Goal: Task Accomplishment & Management: Manage account settings

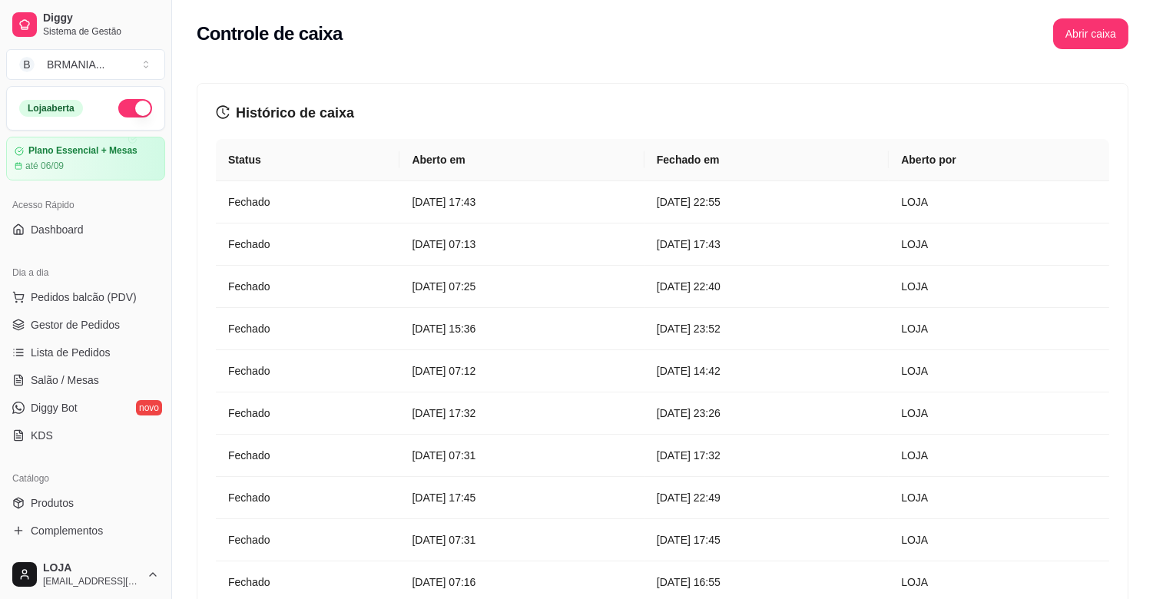
scroll to position [505, 0]
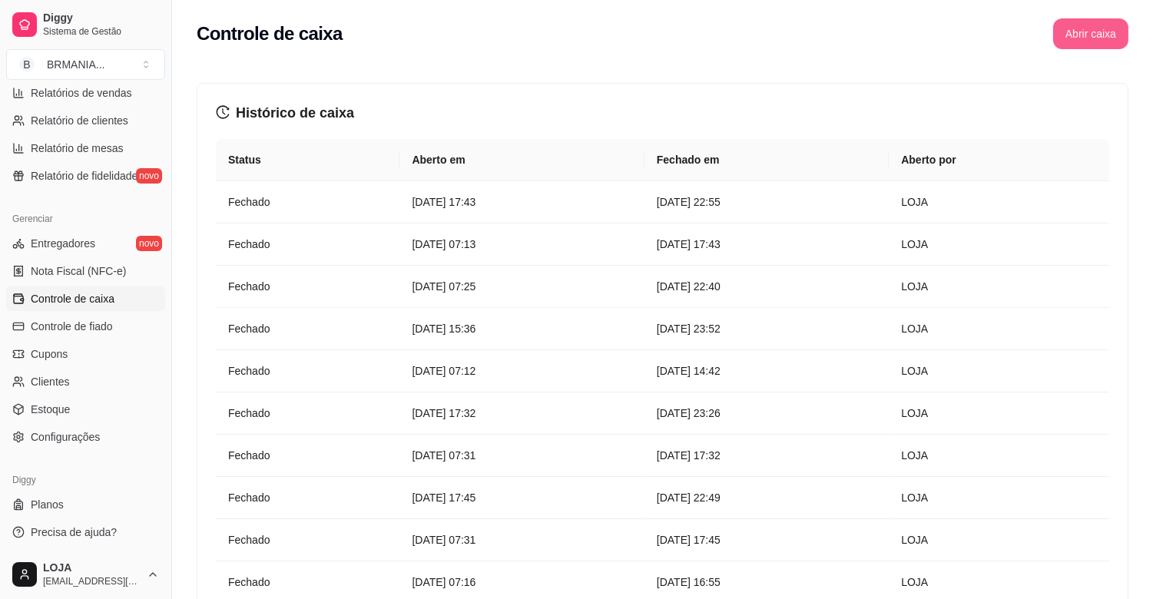
click at [1083, 24] on button "Abrir caixa" at bounding box center [1090, 33] width 75 height 31
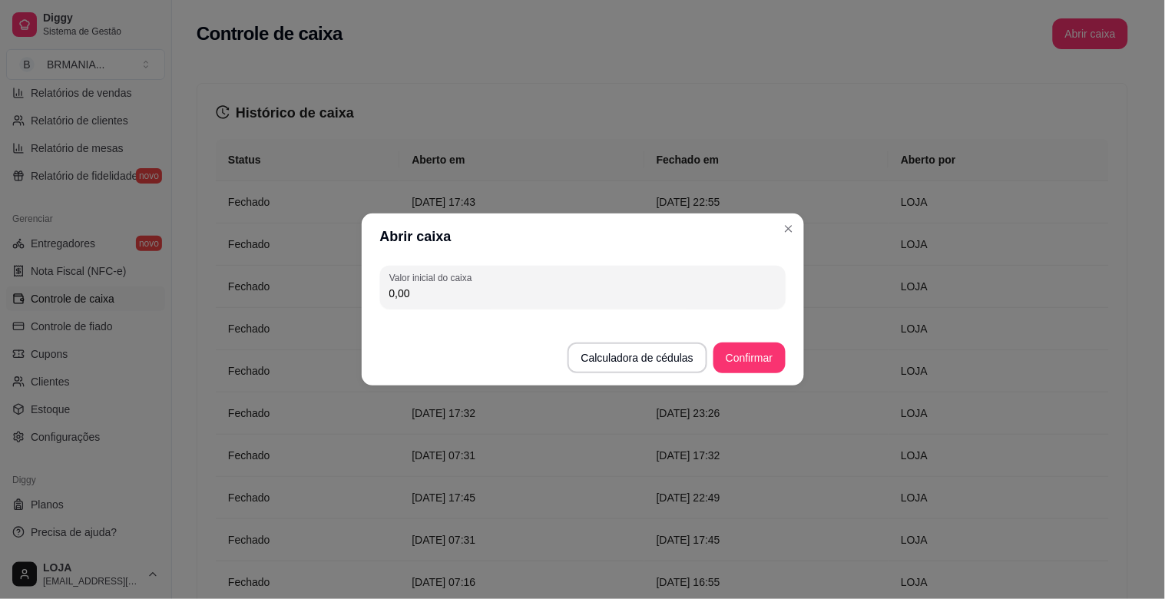
click at [446, 293] on input "0,00" at bounding box center [582, 293] width 387 height 15
type input "200,00"
click at [751, 351] on button "Confirmar" at bounding box center [749, 358] width 70 height 30
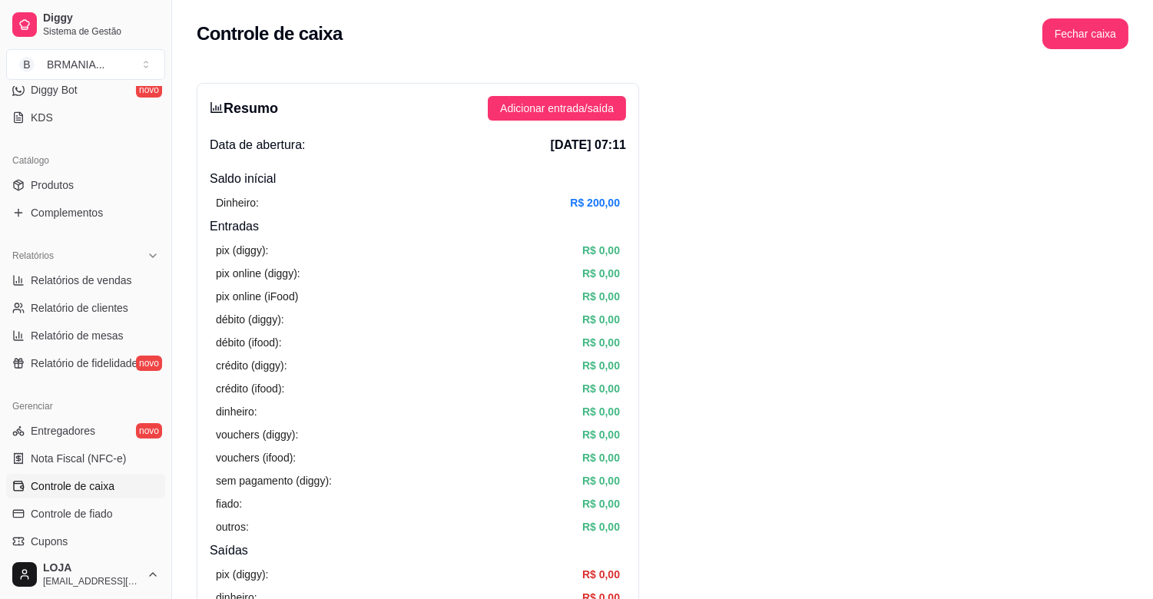
scroll to position [303, 0]
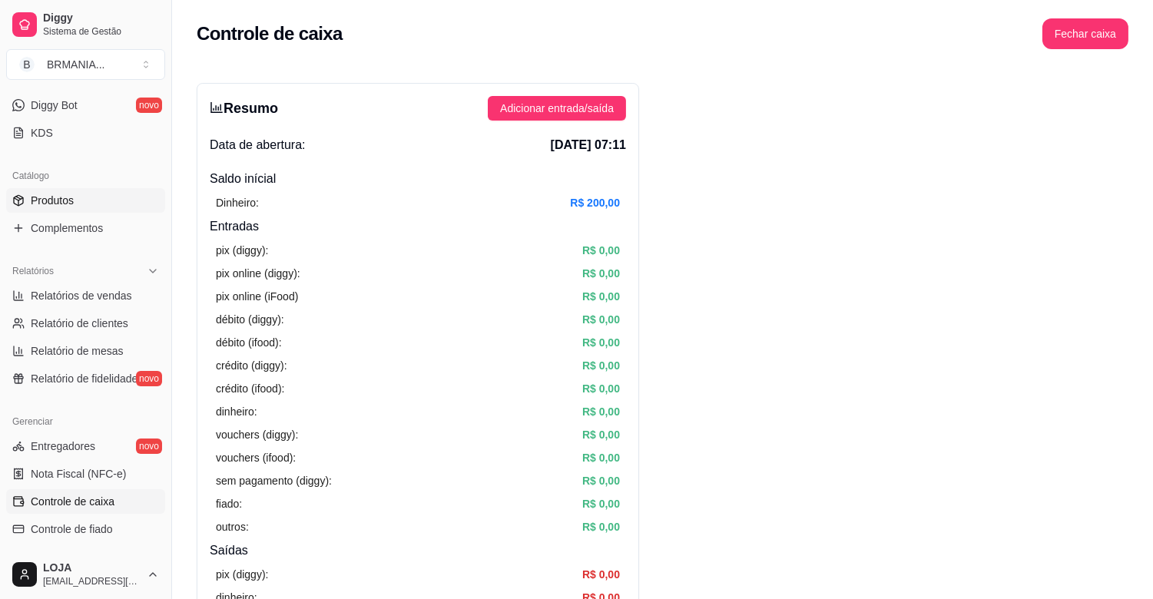
click at [79, 202] on link "Produtos" at bounding box center [85, 200] width 159 height 25
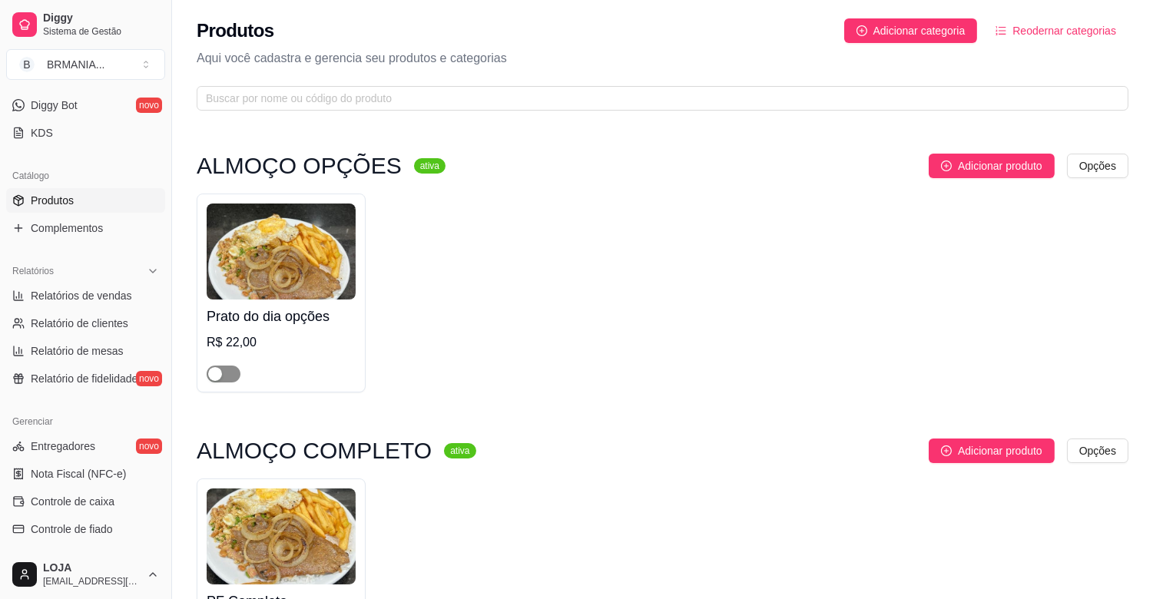
click at [230, 375] on span "button" at bounding box center [224, 374] width 34 height 17
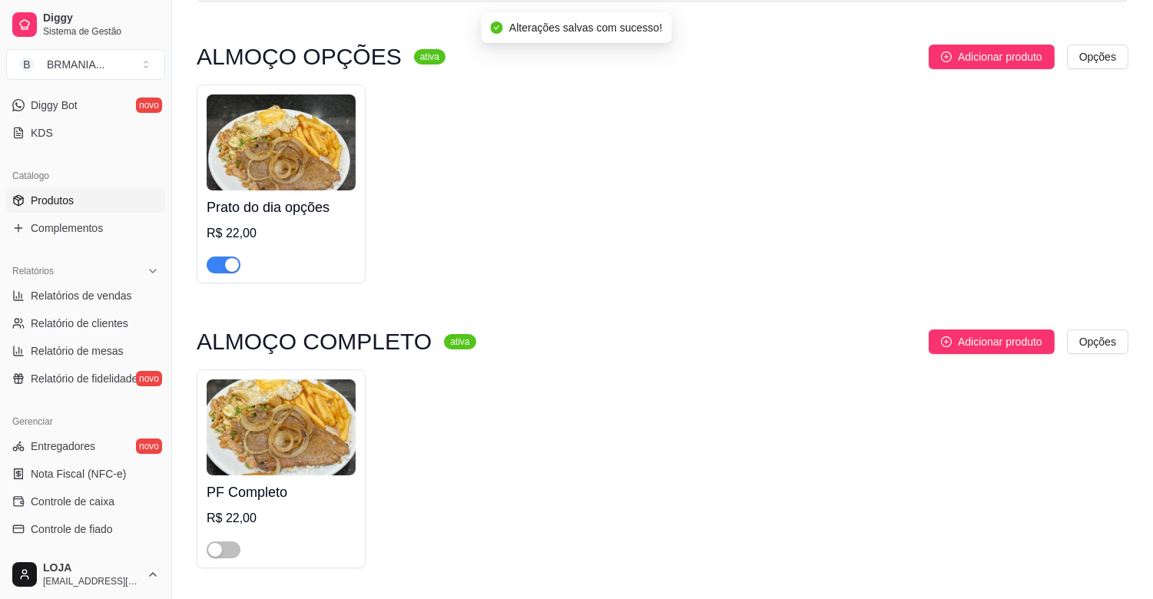
scroll to position [131, 0]
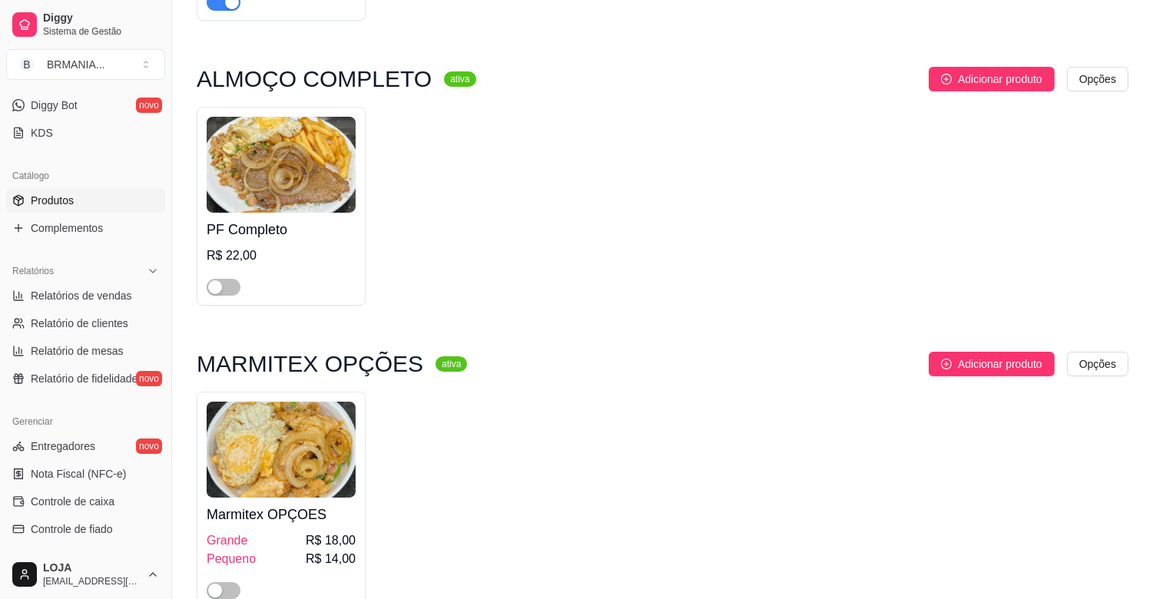
scroll to position [393, 0]
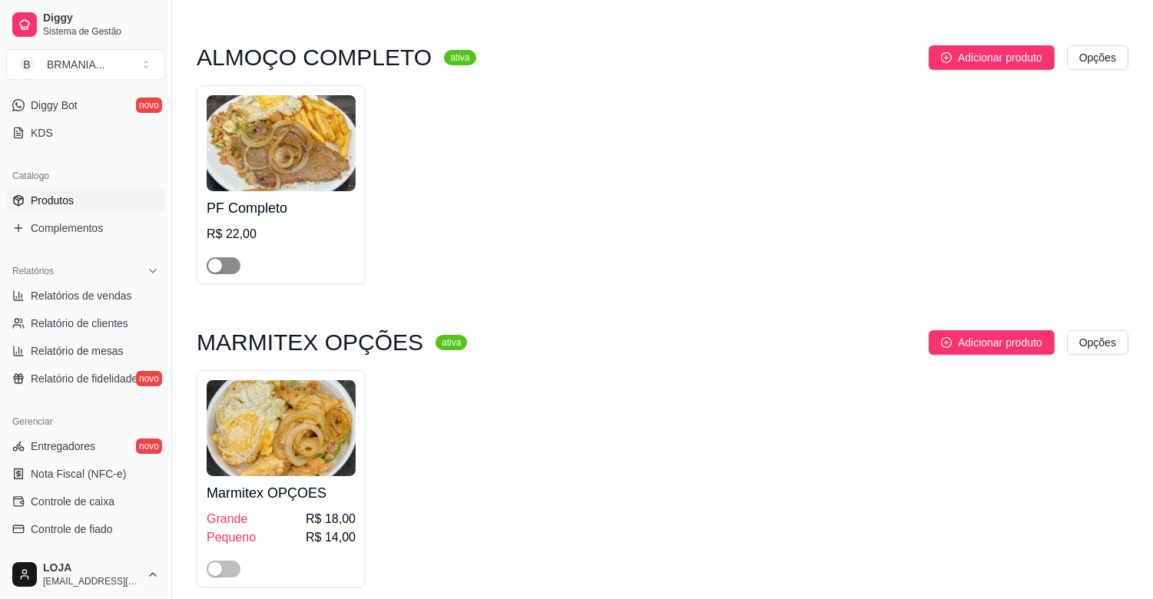
click at [231, 264] on span "button" at bounding box center [224, 265] width 34 height 17
click at [227, 568] on span "button" at bounding box center [224, 569] width 34 height 17
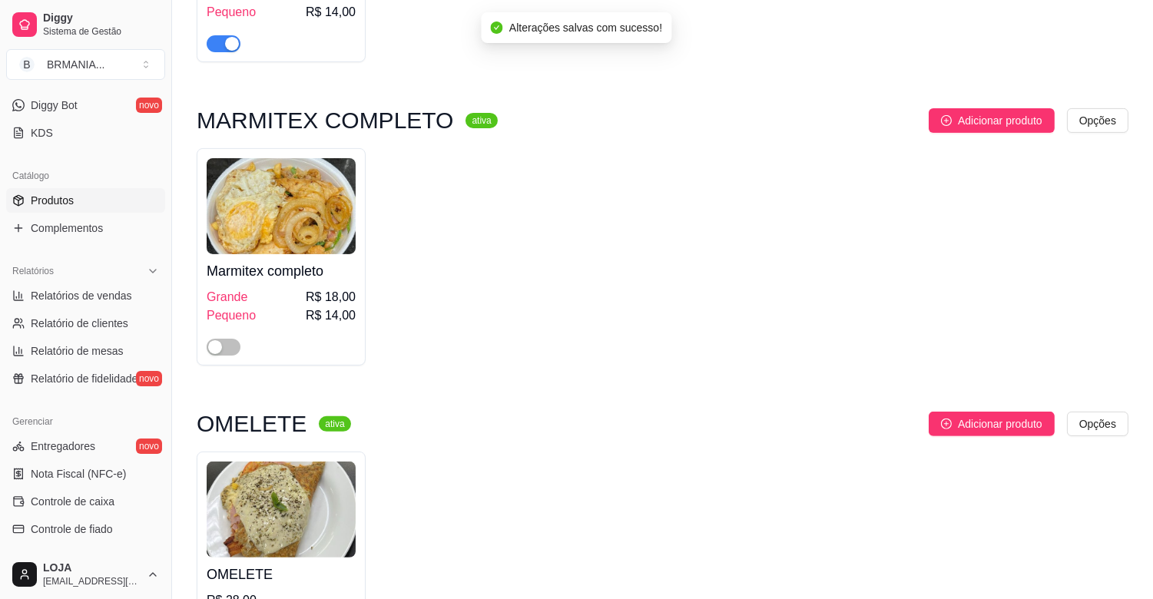
scroll to position [963, 0]
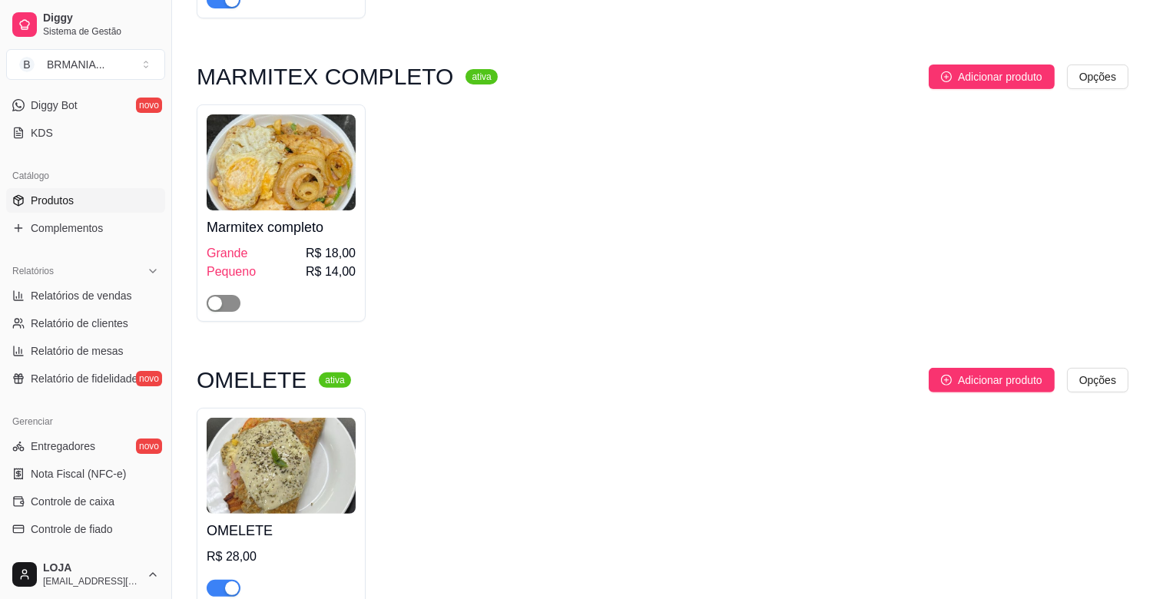
click at [230, 308] on span "button" at bounding box center [224, 303] width 34 height 17
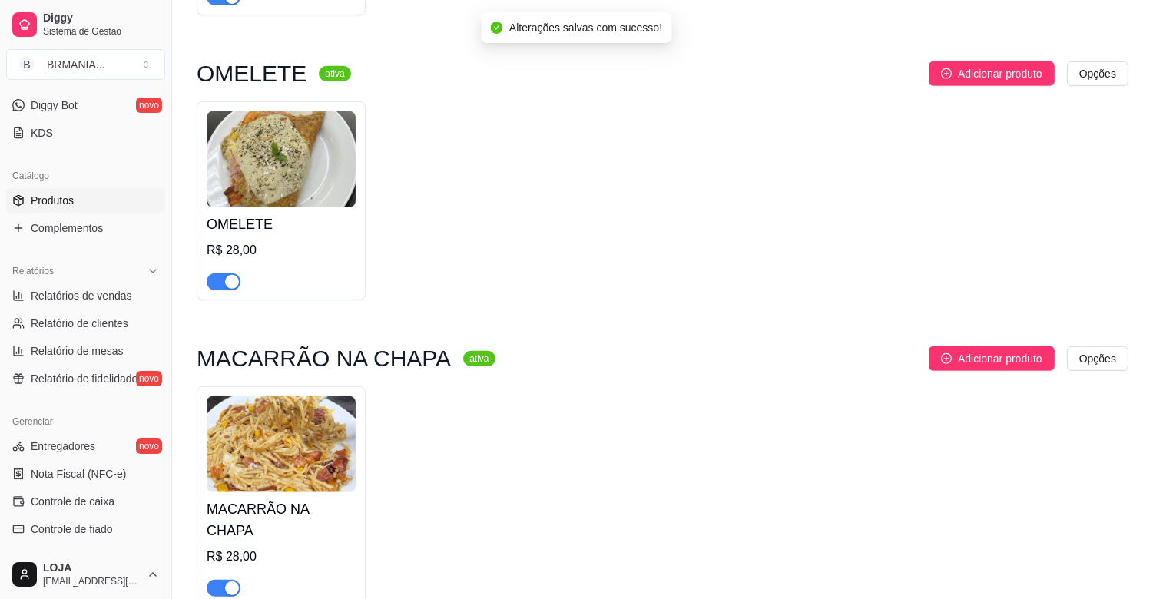
scroll to position [1291, 0]
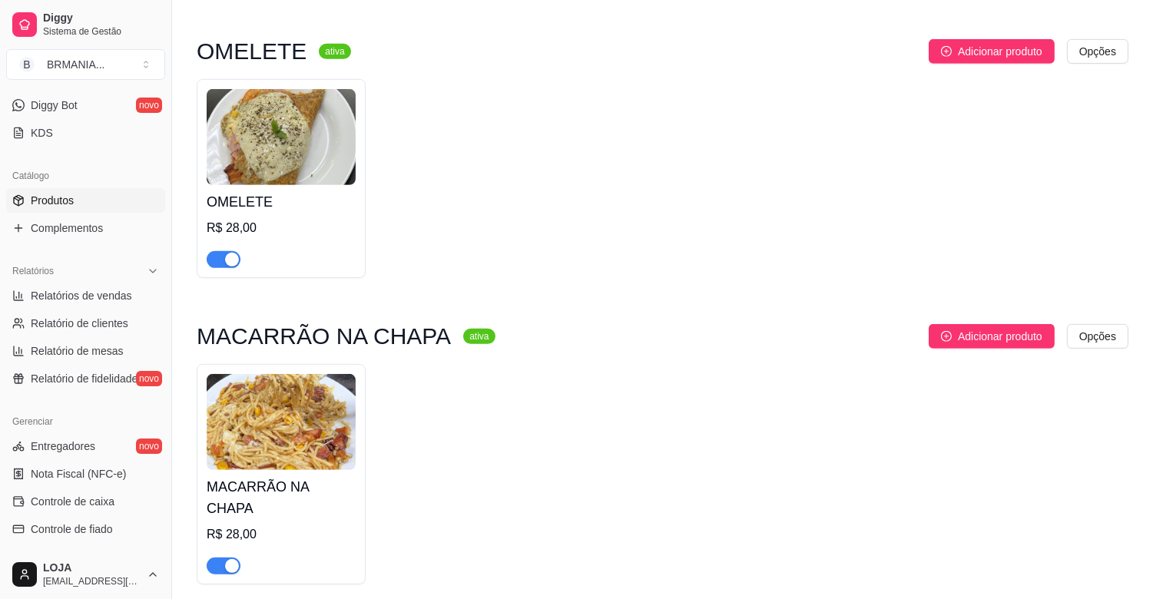
click at [234, 260] on div "button" at bounding box center [232, 260] width 14 height 14
click at [234, 559] on div "button" at bounding box center [232, 566] width 14 height 14
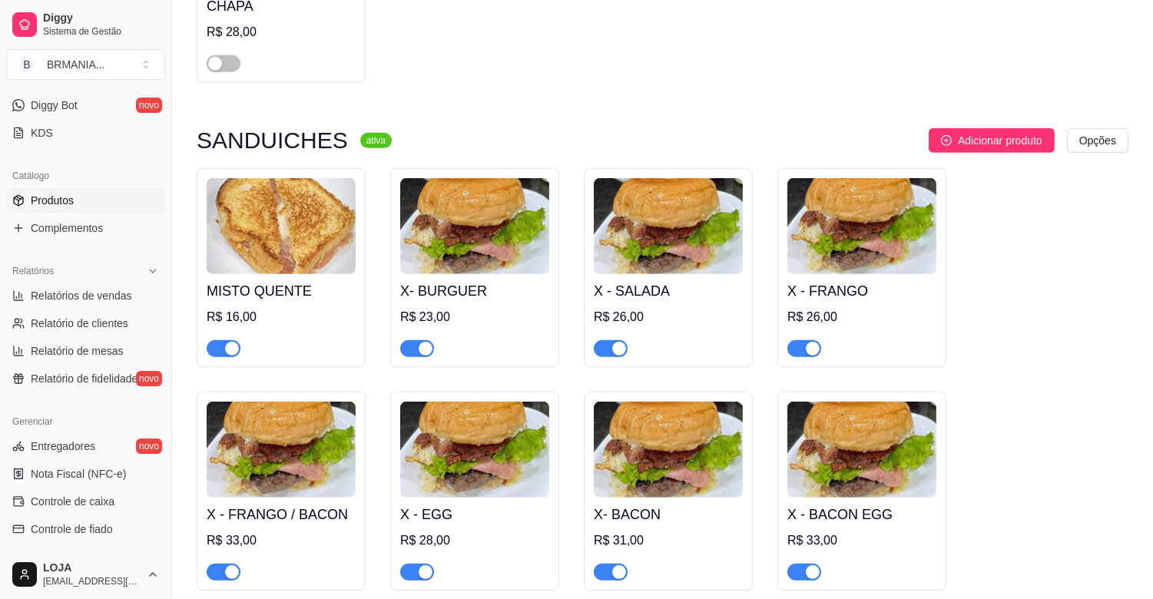
scroll to position [1882, 0]
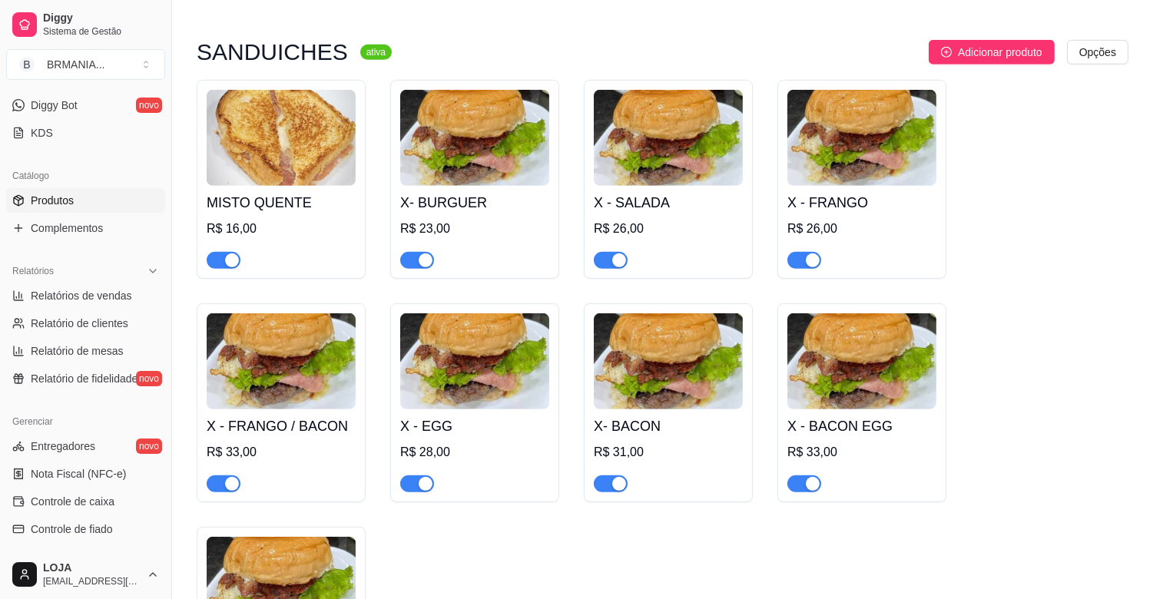
click at [229, 254] on div "button" at bounding box center [232, 261] width 14 height 14
click at [416, 252] on button "button" at bounding box center [417, 260] width 34 height 17
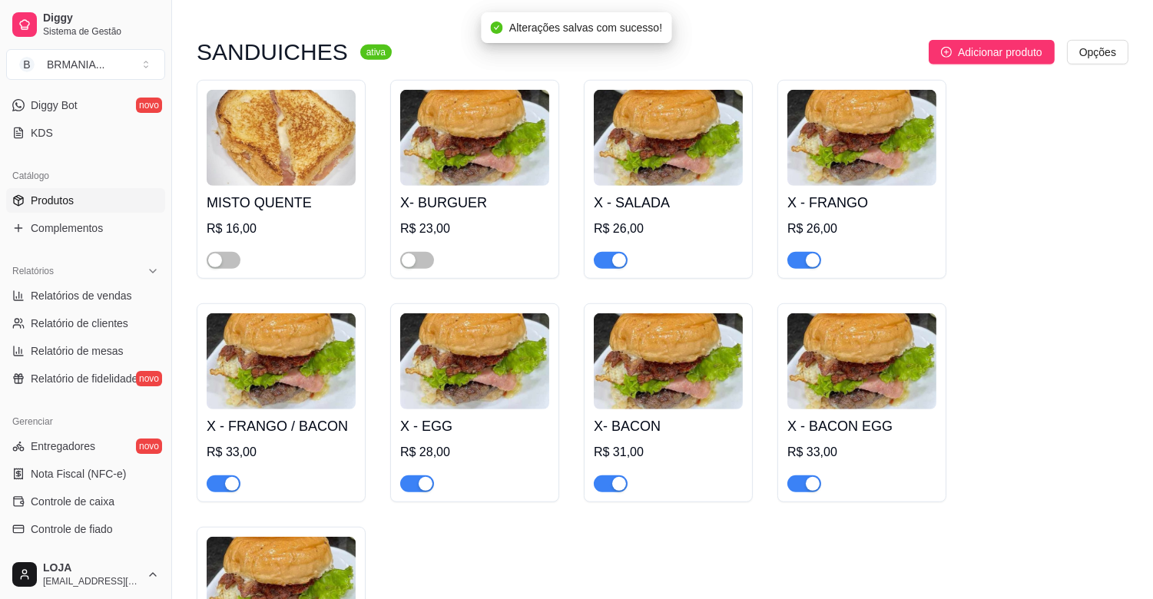
click at [612, 254] on div "button" at bounding box center [619, 261] width 14 height 14
click at [814, 254] on div "button" at bounding box center [813, 261] width 14 height 14
click at [810, 477] on div "button" at bounding box center [813, 484] width 14 height 14
click at [618, 477] on div "button" at bounding box center [619, 484] width 14 height 14
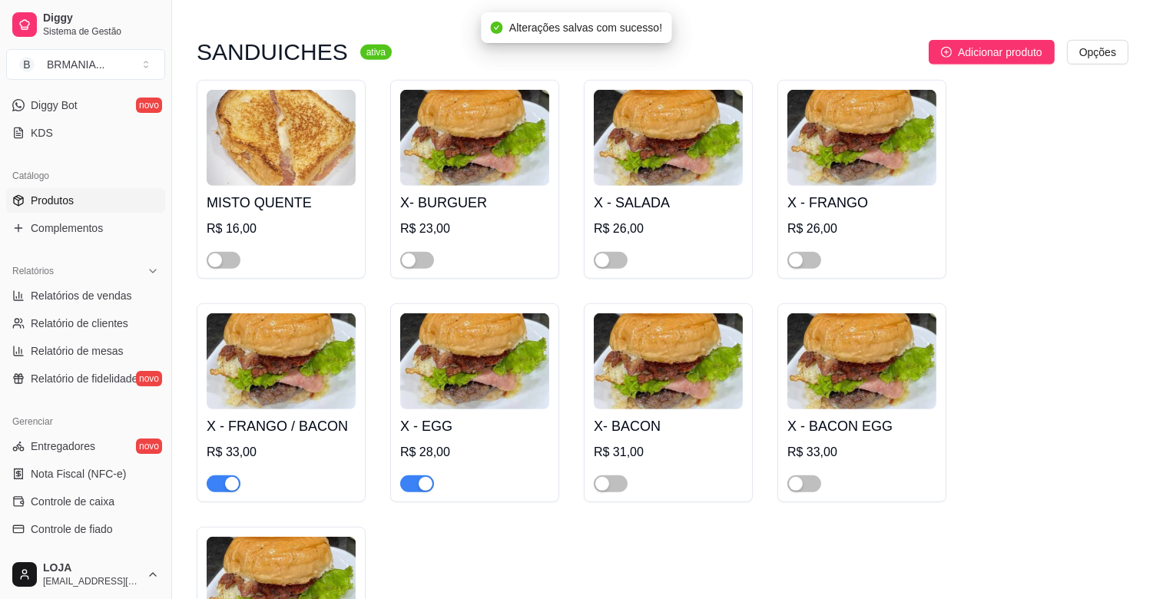
click at [425, 477] on div "button" at bounding box center [426, 484] width 14 height 14
click at [230, 477] on div "button" at bounding box center [232, 484] width 14 height 14
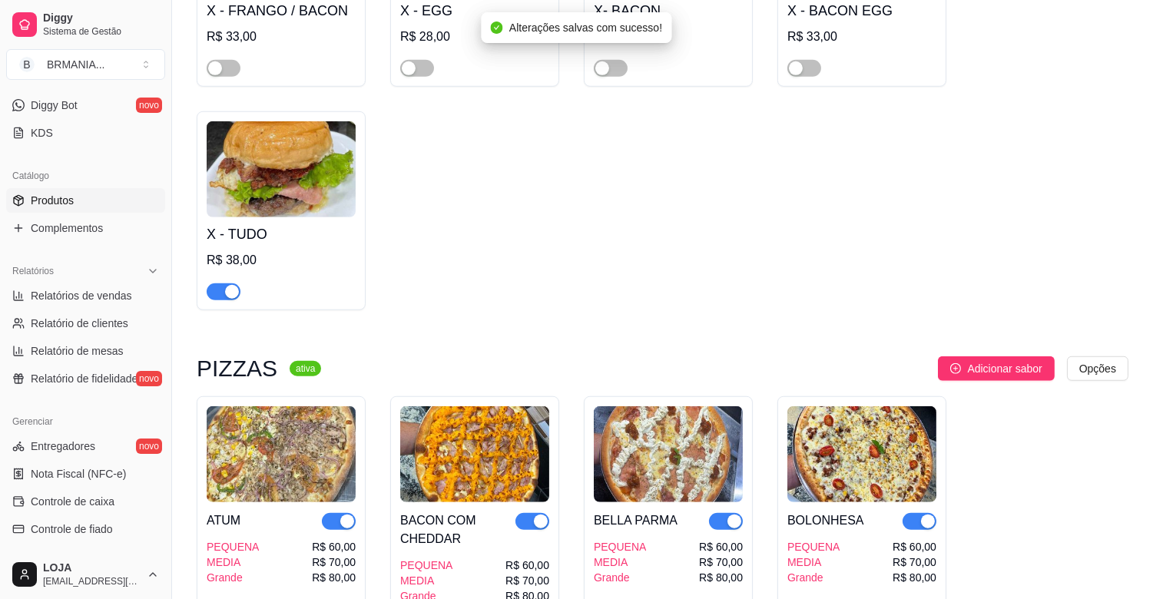
scroll to position [2385, 0]
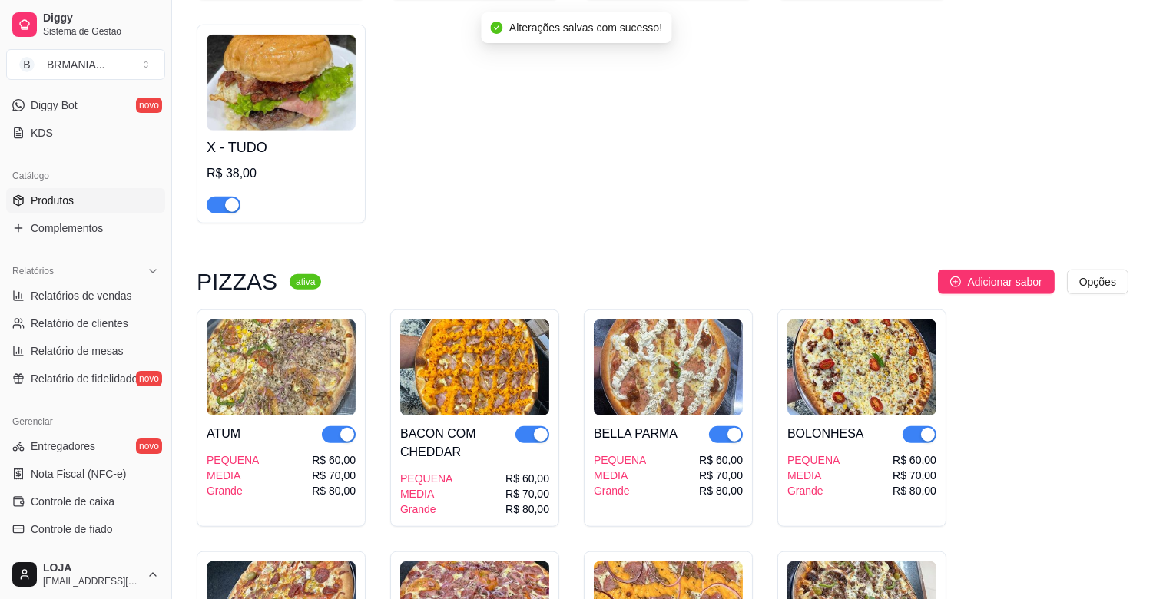
click at [229, 198] on div "button" at bounding box center [232, 205] width 14 height 14
click at [343, 428] on div "button" at bounding box center [347, 435] width 14 height 14
click at [542, 428] on div "button" at bounding box center [541, 435] width 14 height 14
click at [728, 428] on div "button" at bounding box center [735, 435] width 14 height 14
click at [923, 428] on div "button" at bounding box center [928, 435] width 14 height 14
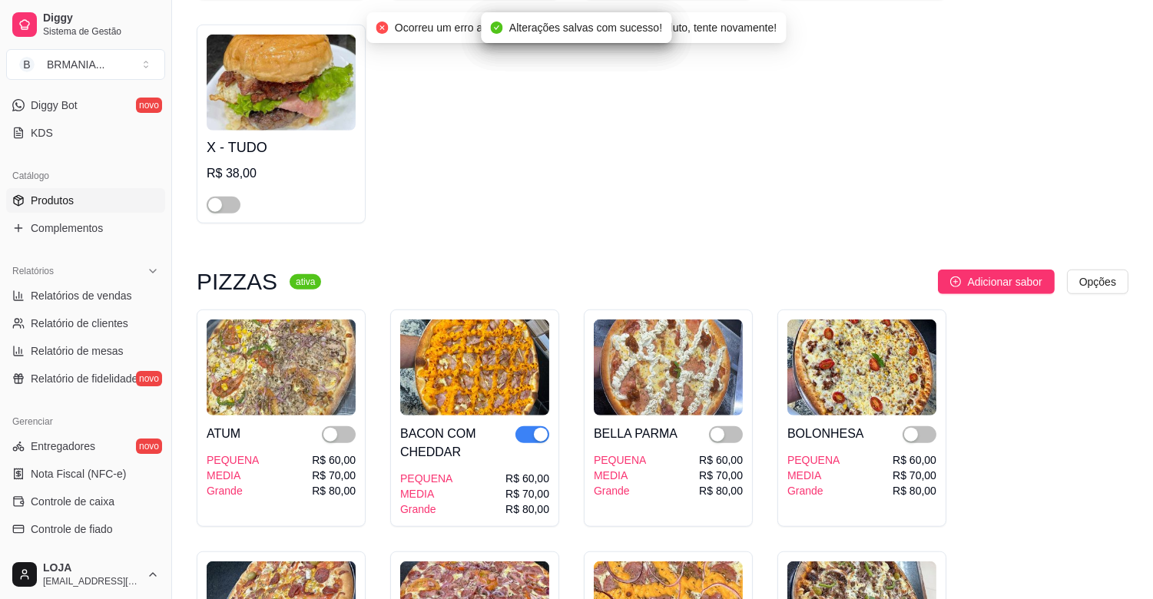
click at [539, 428] on div "button" at bounding box center [541, 435] width 14 height 14
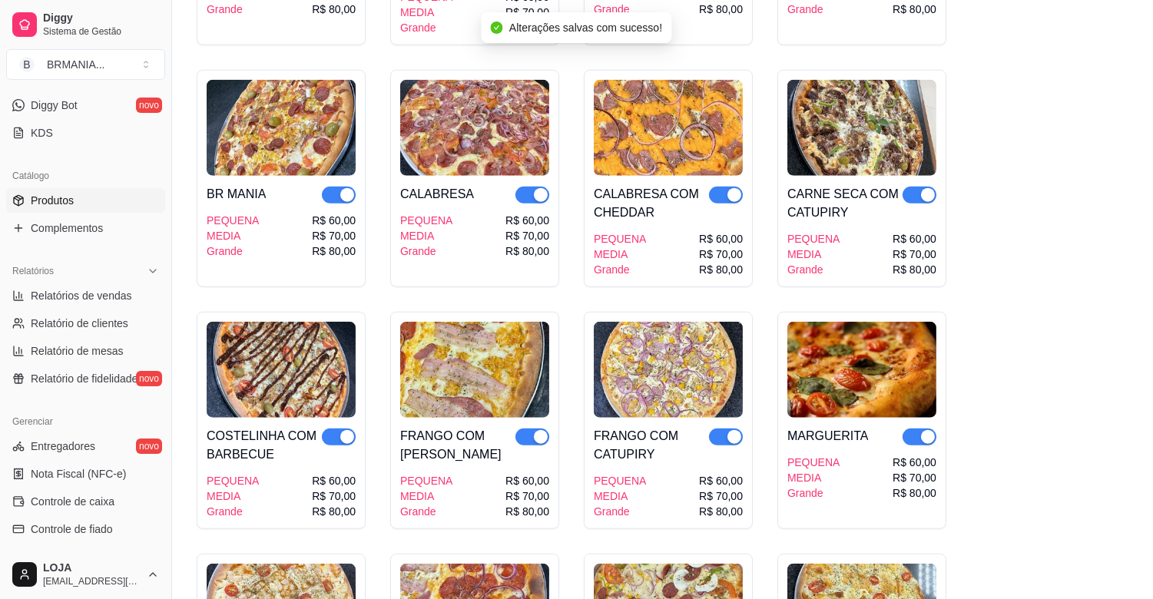
scroll to position [2889, 0]
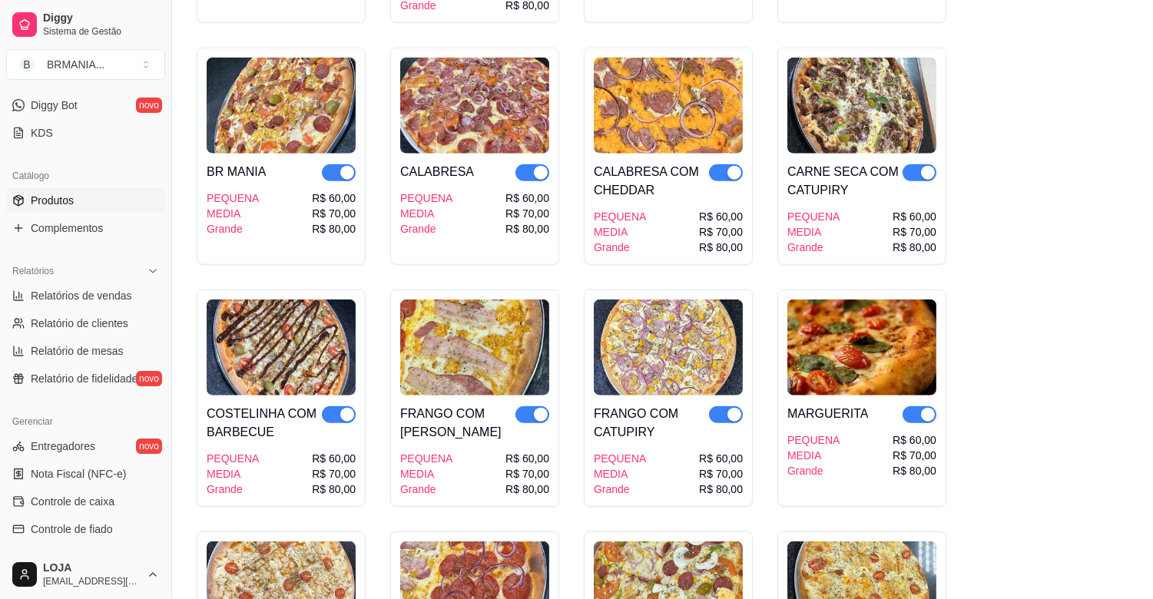
click at [927, 166] on div "button" at bounding box center [928, 173] width 14 height 14
click at [728, 166] on div "button" at bounding box center [735, 173] width 14 height 14
click at [536, 166] on div "button" at bounding box center [541, 173] width 14 height 14
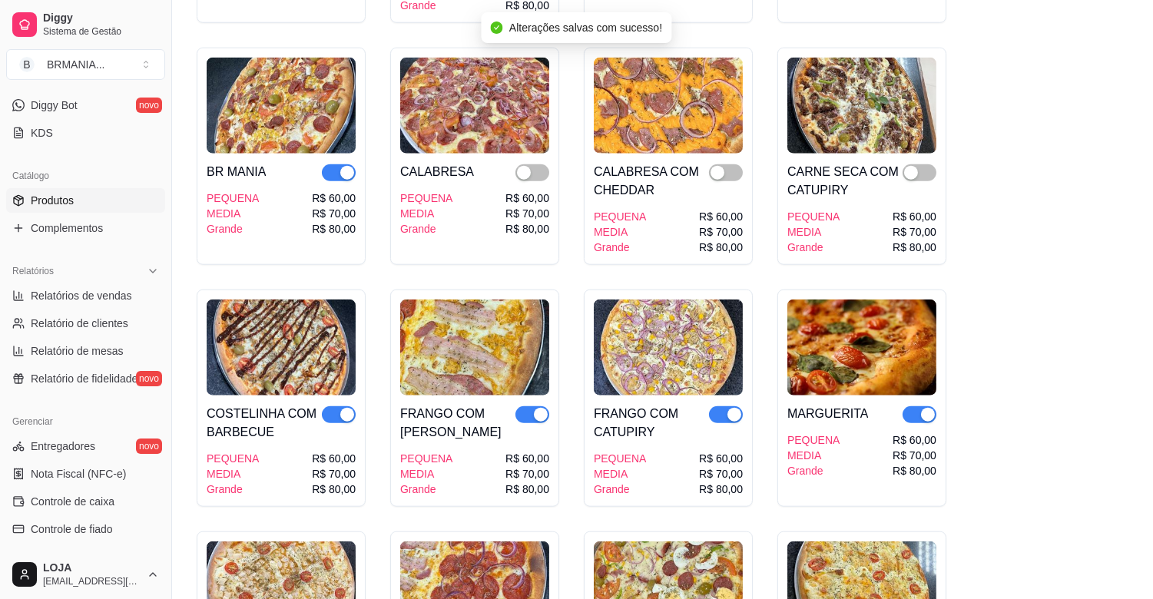
click at [343, 166] on div "button" at bounding box center [347, 173] width 14 height 14
click at [348, 408] on div "button" at bounding box center [347, 415] width 14 height 14
click at [532, 406] on button "button" at bounding box center [532, 414] width 34 height 17
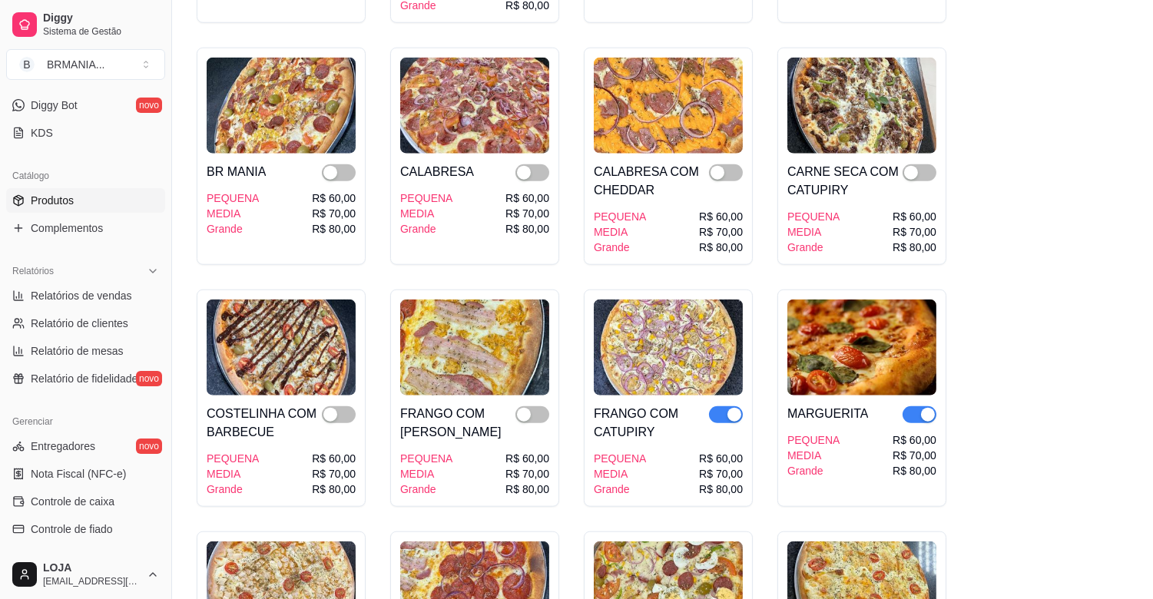
click at [736, 408] on div "button" at bounding box center [735, 415] width 14 height 14
click at [918, 406] on button "button" at bounding box center [920, 414] width 34 height 17
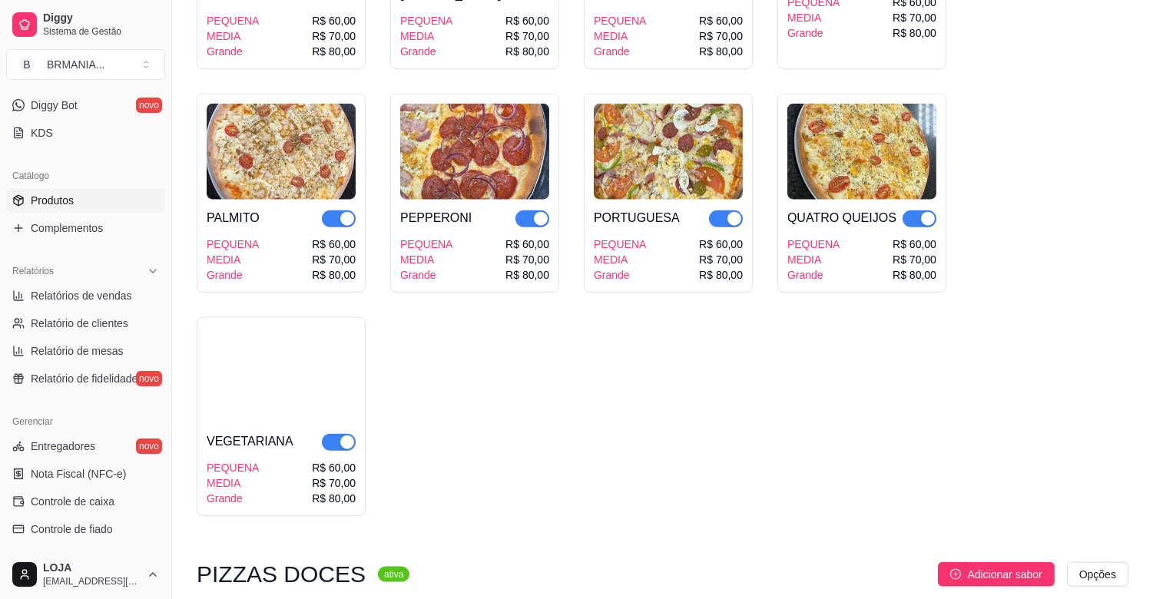
scroll to position [3392, 0]
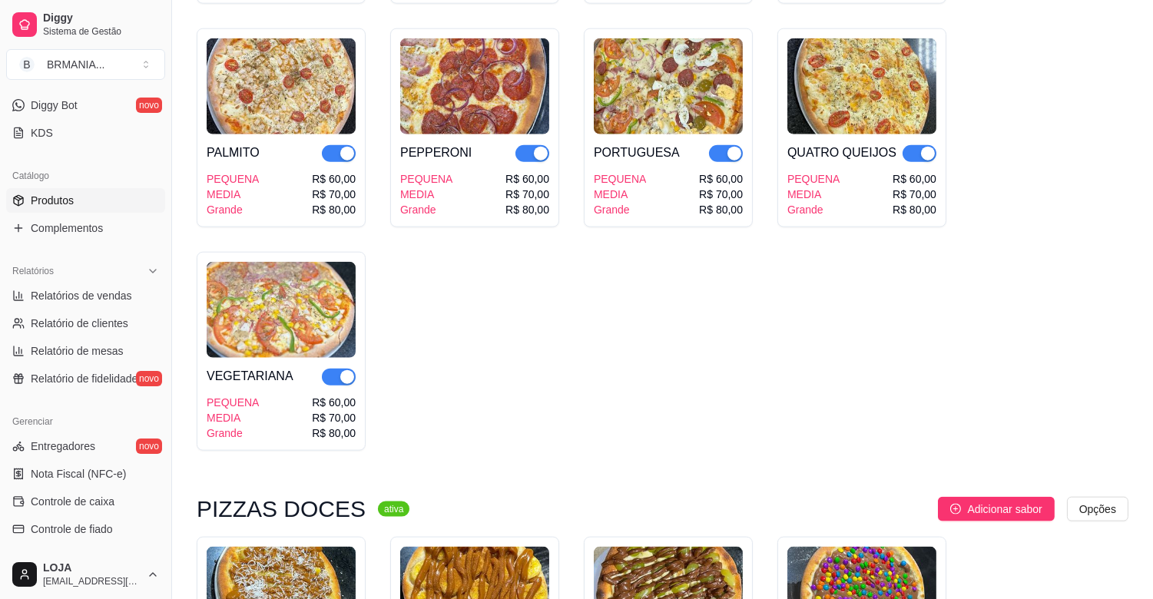
click at [915, 145] on span "button" at bounding box center [920, 153] width 34 height 17
click at [734, 147] on div "button" at bounding box center [735, 154] width 14 height 14
click at [541, 147] on div "button" at bounding box center [541, 154] width 14 height 14
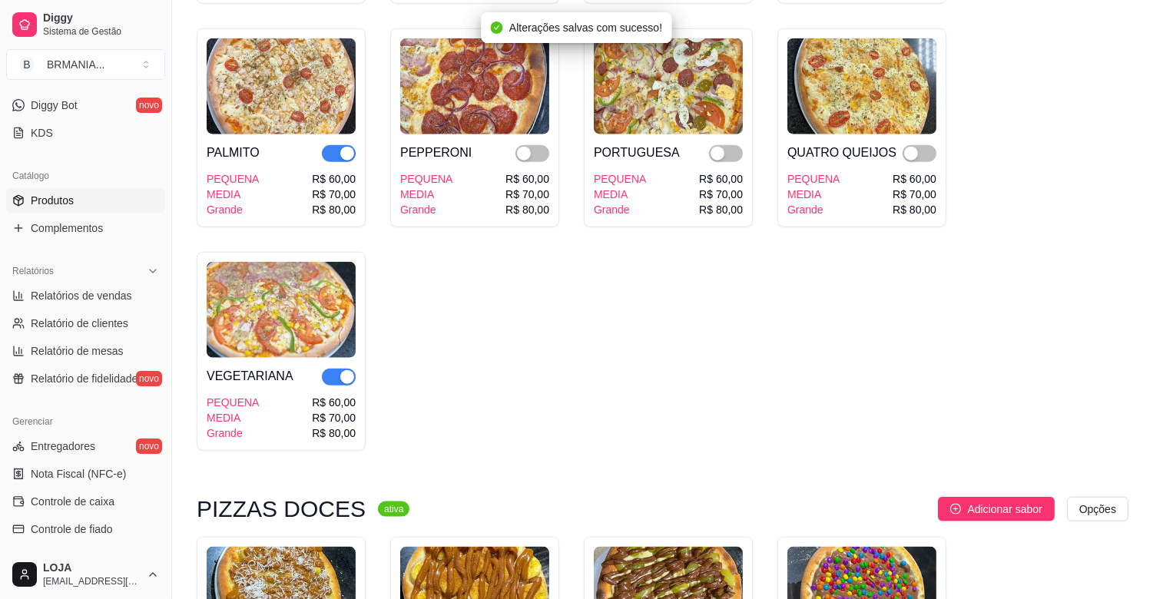
click at [346, 147] on div "button" at bounding box center [347, 154] width 14 height 14
click at [346, 370] on div "button" at bounding box center [347, 377] width 14 height 14
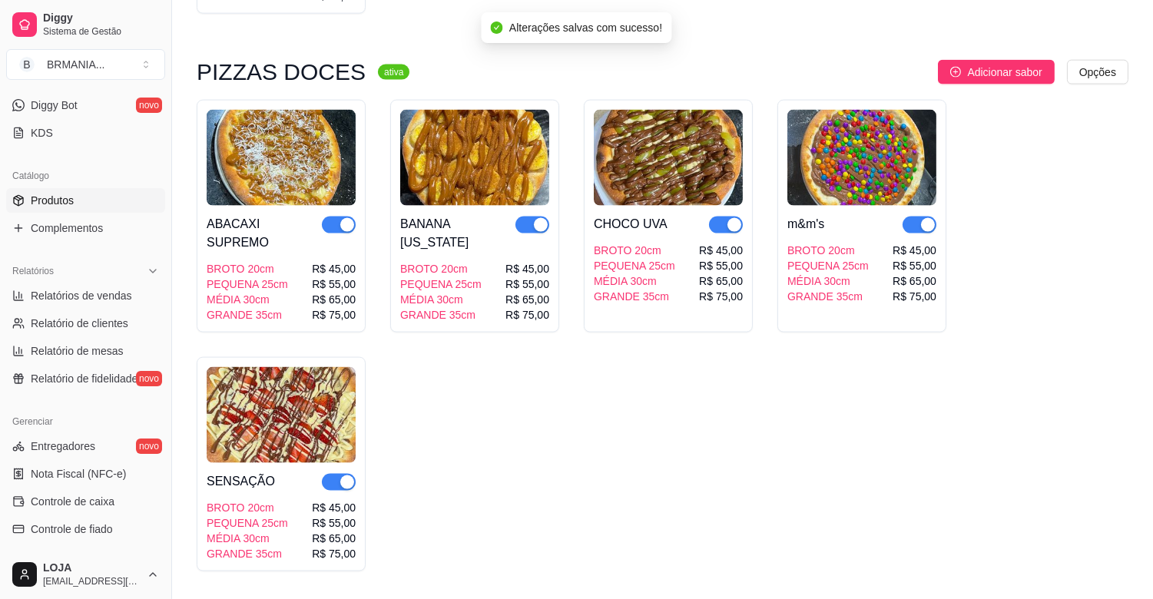
scroll to position [3873, 0]
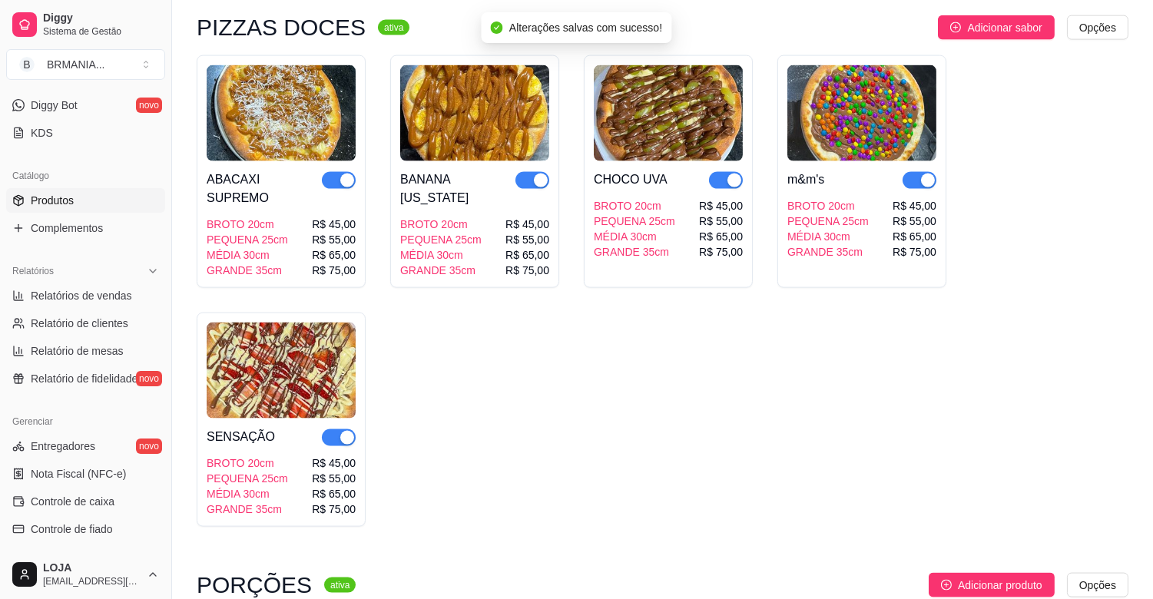
click at [930, 174] on div "button" at bounding box center [928, 181] width 14 height 14
click at [723, 172] on button "button" at bounding box center [726, 180] width 34 height 17
click at [534, 174] on div "button" at bounding box center [541, 181] width 14 height 14
click at [342, 174] on div "button" at bounding box center [347, 181] width 14 height 14
click at [343, 431] on div "button" at bounding box center [347, 438] width 14 height 14
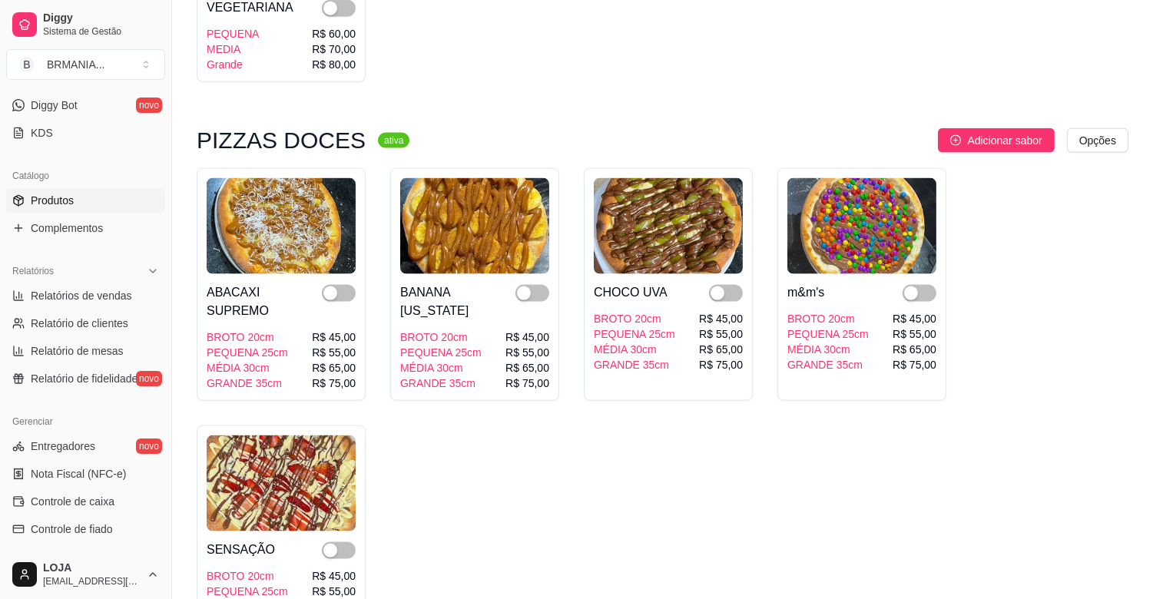
scroll to position [3936, 0]
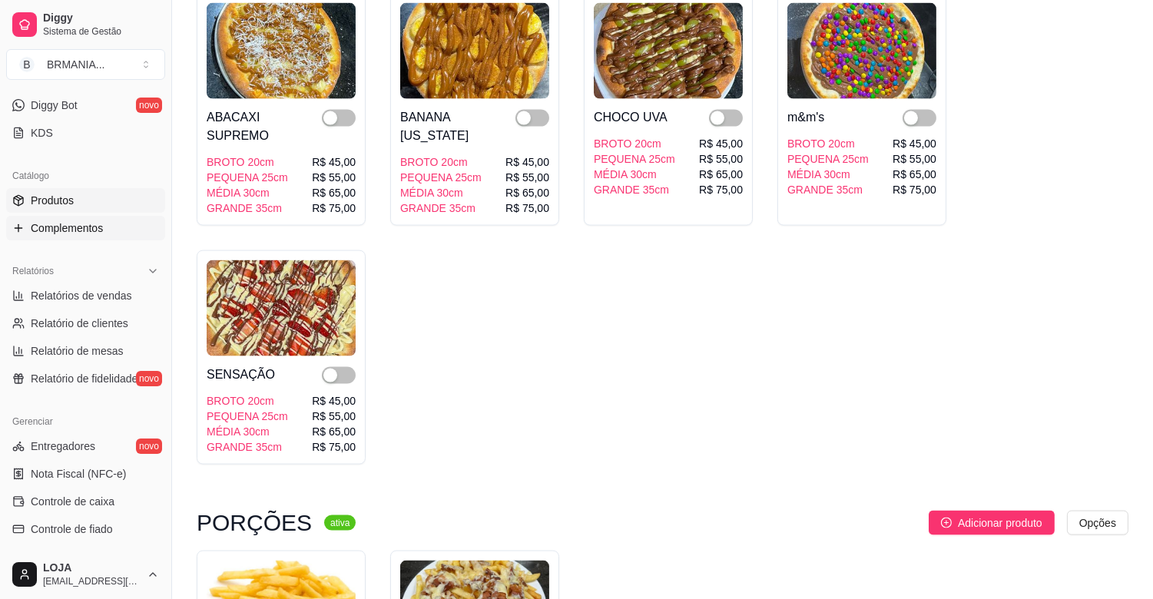
click at [108, 227] on link "Complementos" at bounding box center [85, 228] width 159 height 25
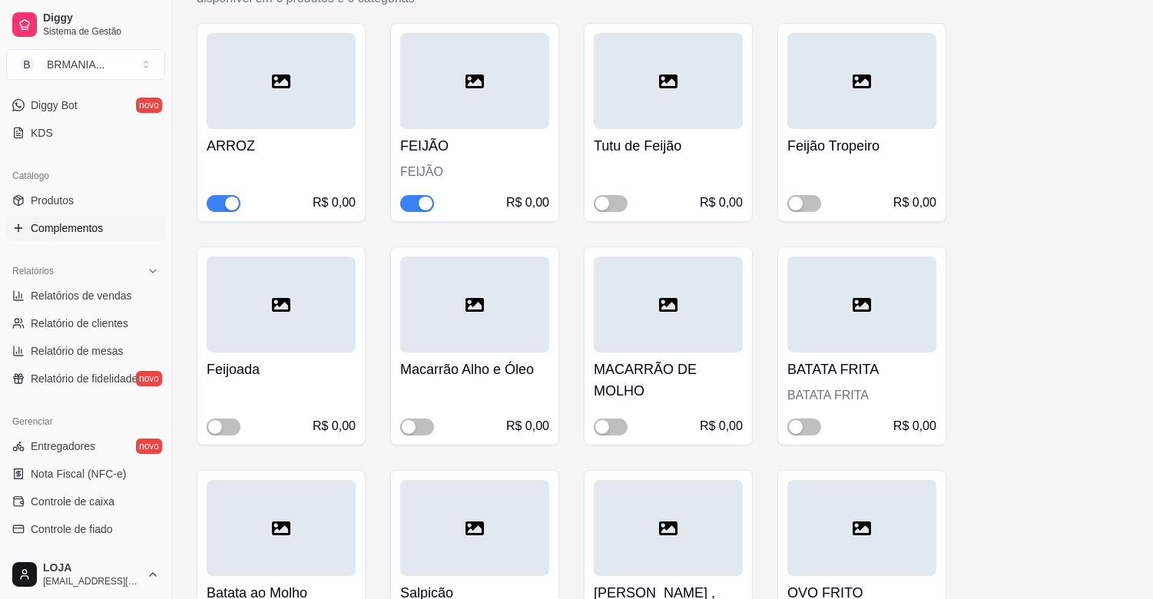
scroll to position [313, 0]
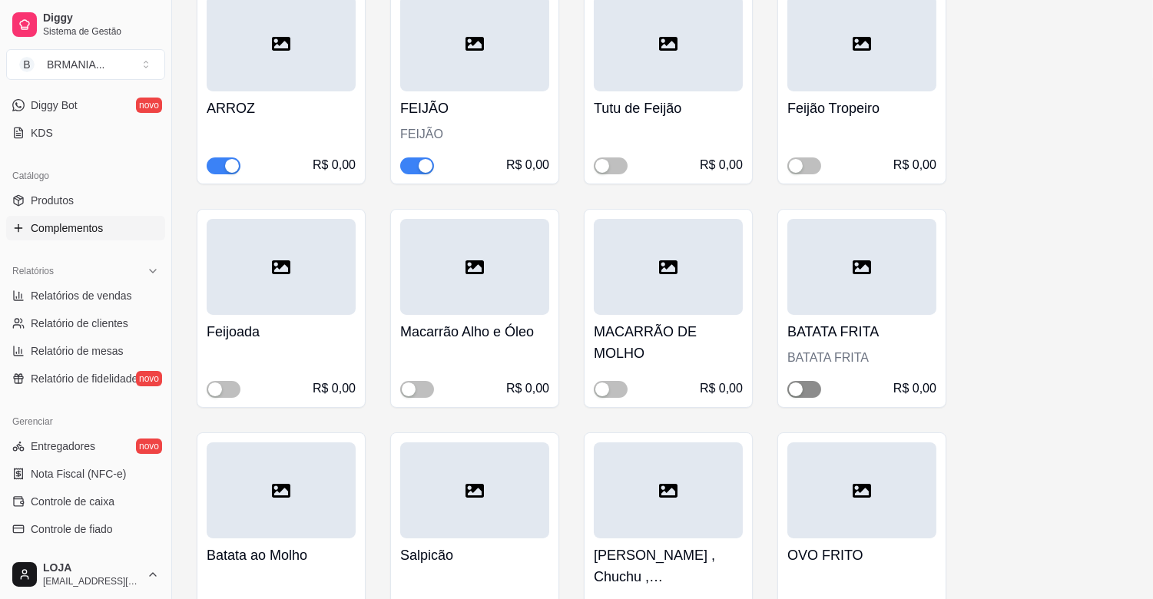
click at [802, 389] on div "button" at bounding box center [796, 390] width 14 height 14
click at [426, 386] on span "button" at bounding box center [417, 389] width 34 height 17
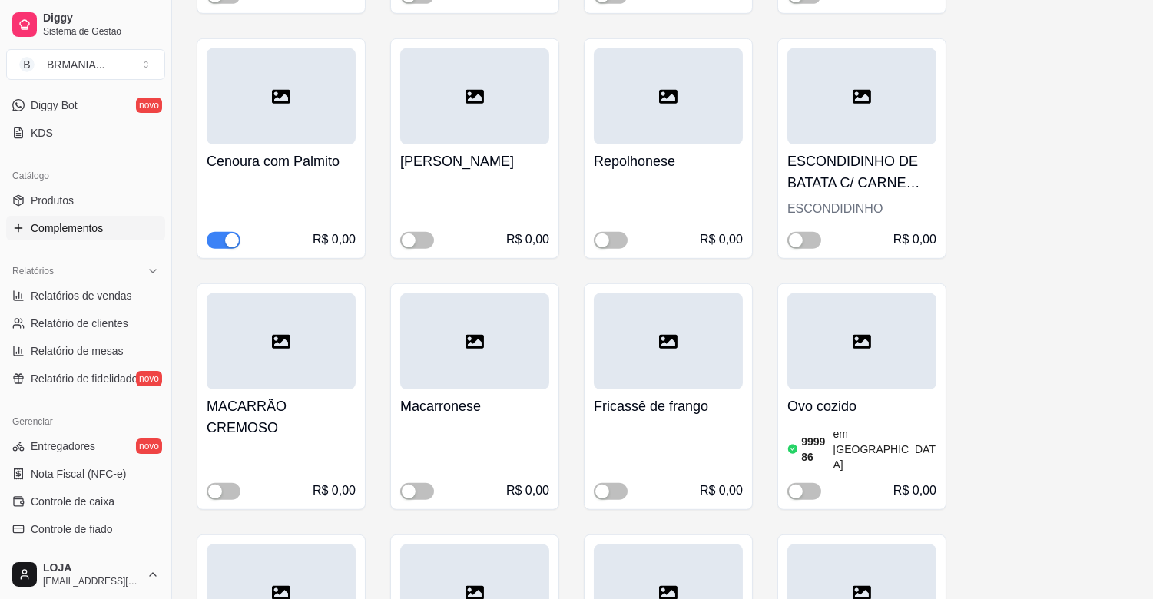
scroll to position [1568, 0]
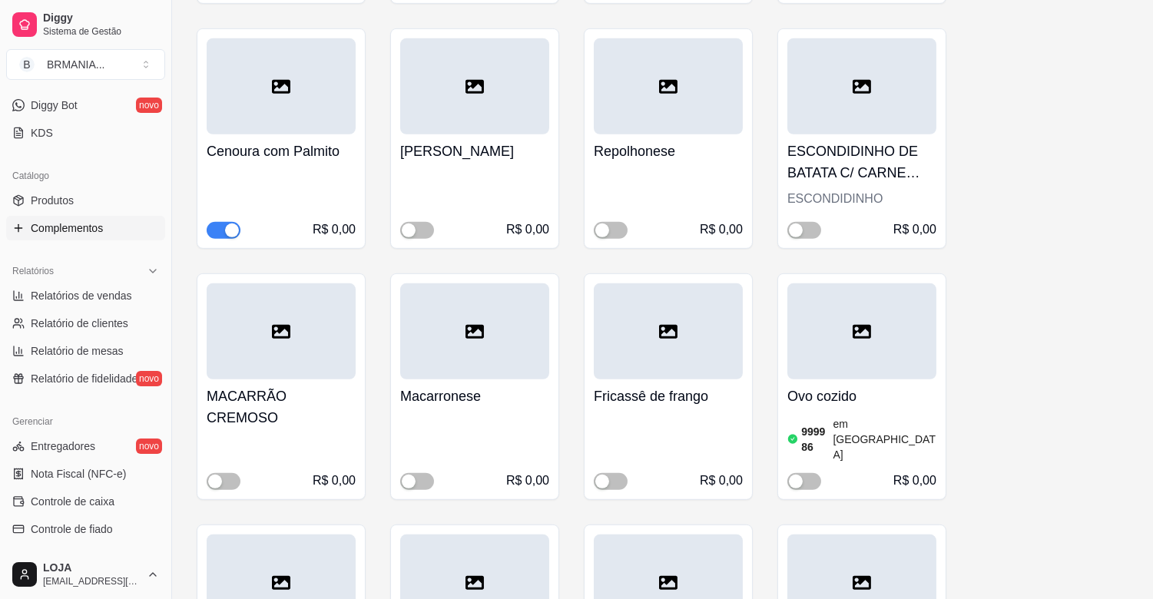
click at [233, 228] on div "button" at bounding box center [232, 231] width 14 height 14
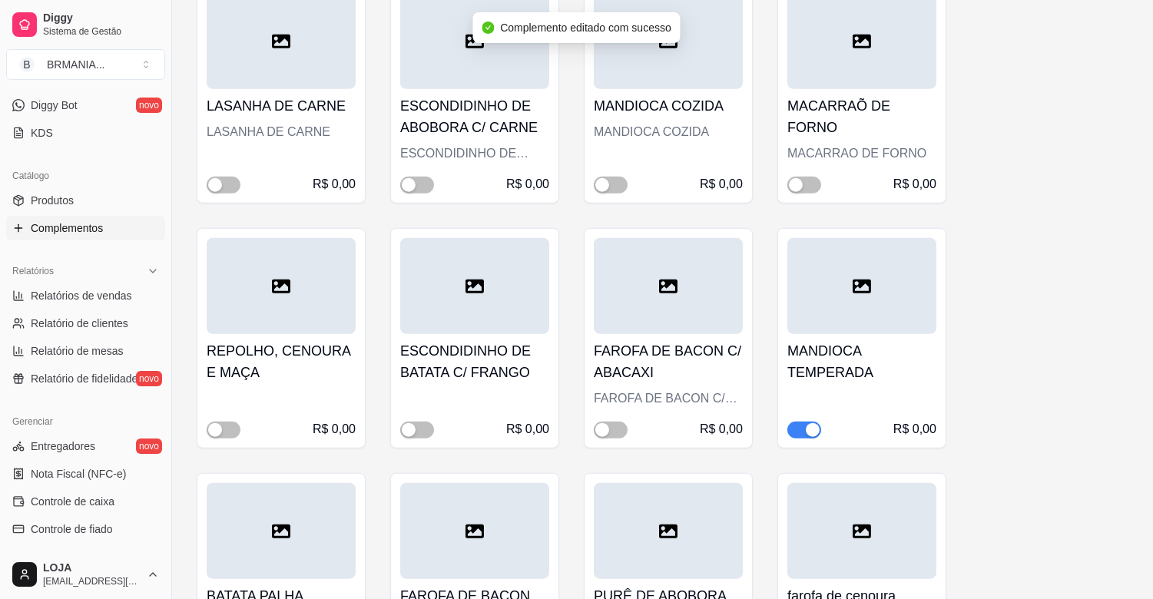
scroll to position [2471, 0]
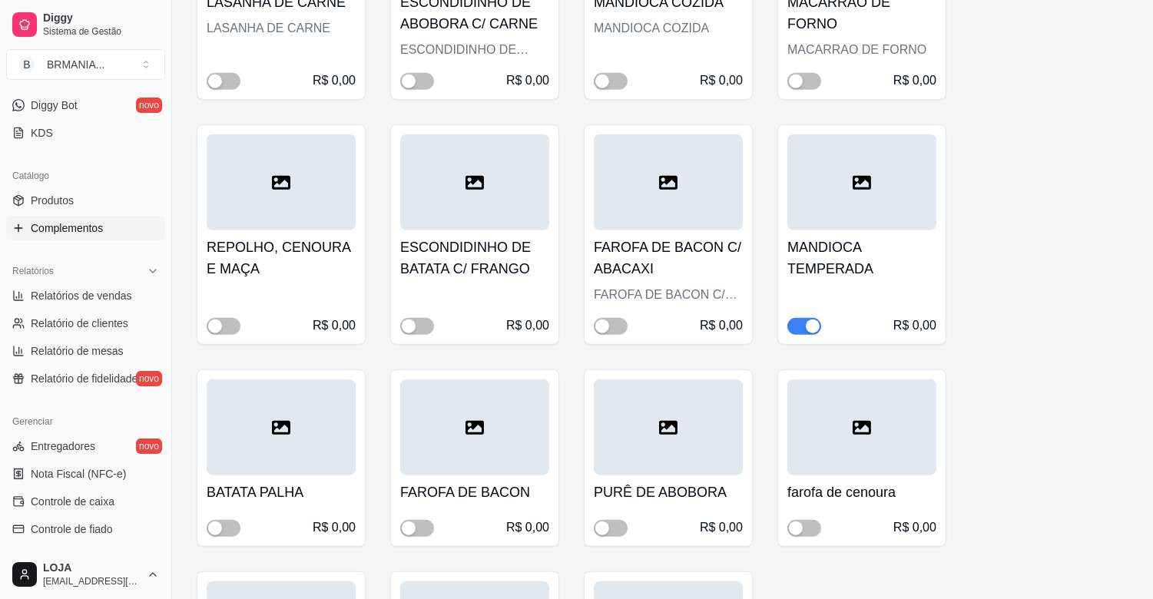
click at [804, 318] on button "button" at bounding box center [804, 326] width 34 height 17
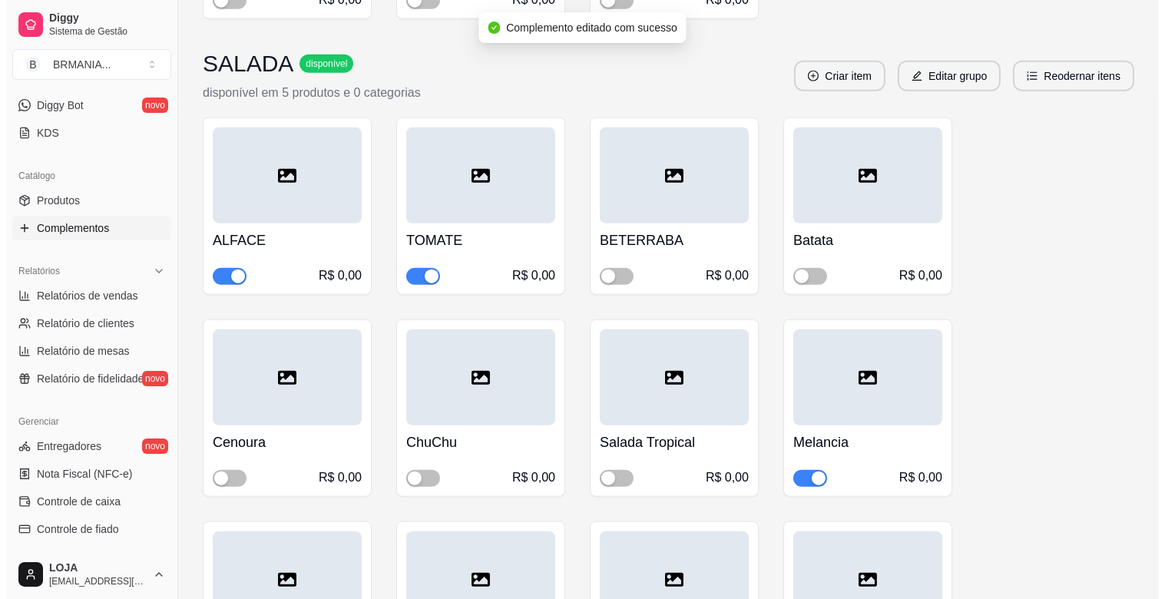
scroll to position [3231, 0]
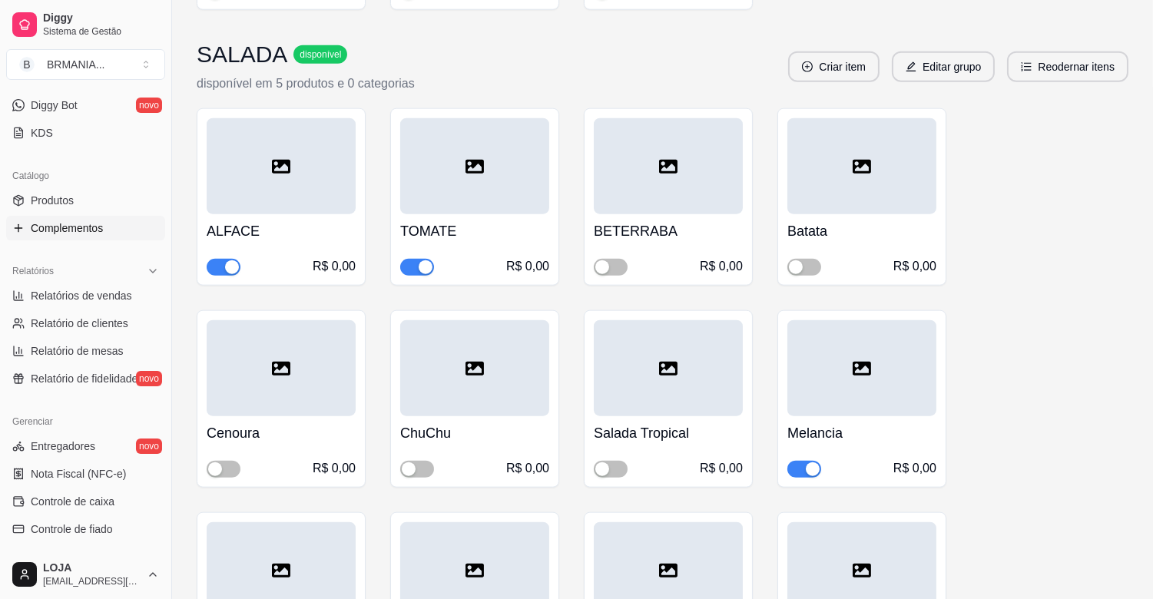
click at [807, 462] on div "button" at bounding box center [813, 469] width 14 height 14
click at [926, 52] on button "Editar grupo" at bounding box center [943, 67] width 100 height 30
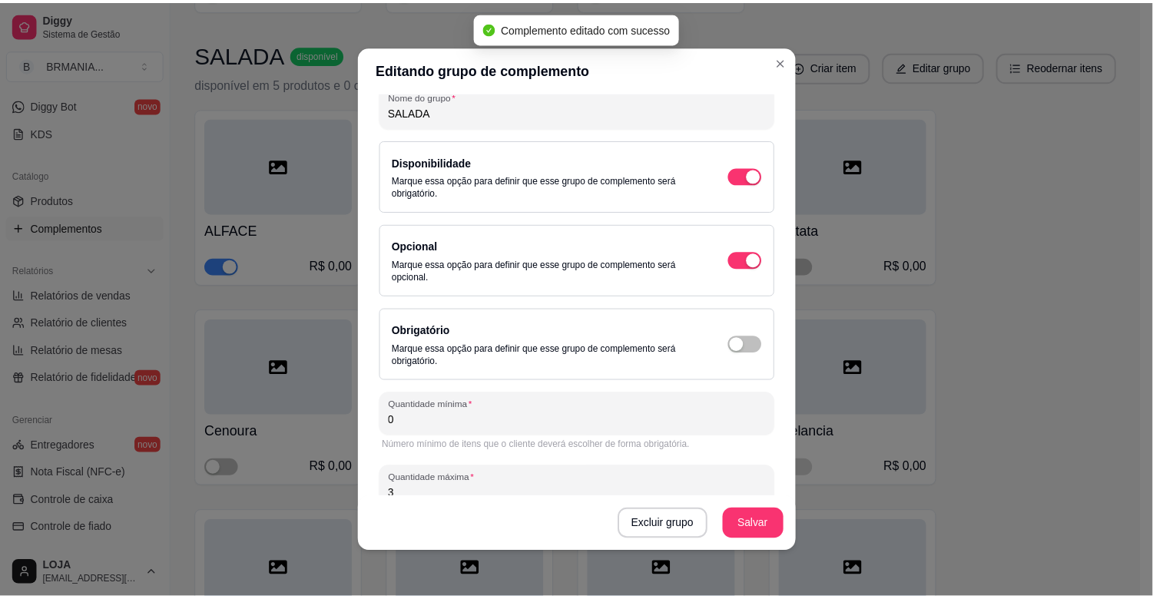
scroll to position [103, 0]
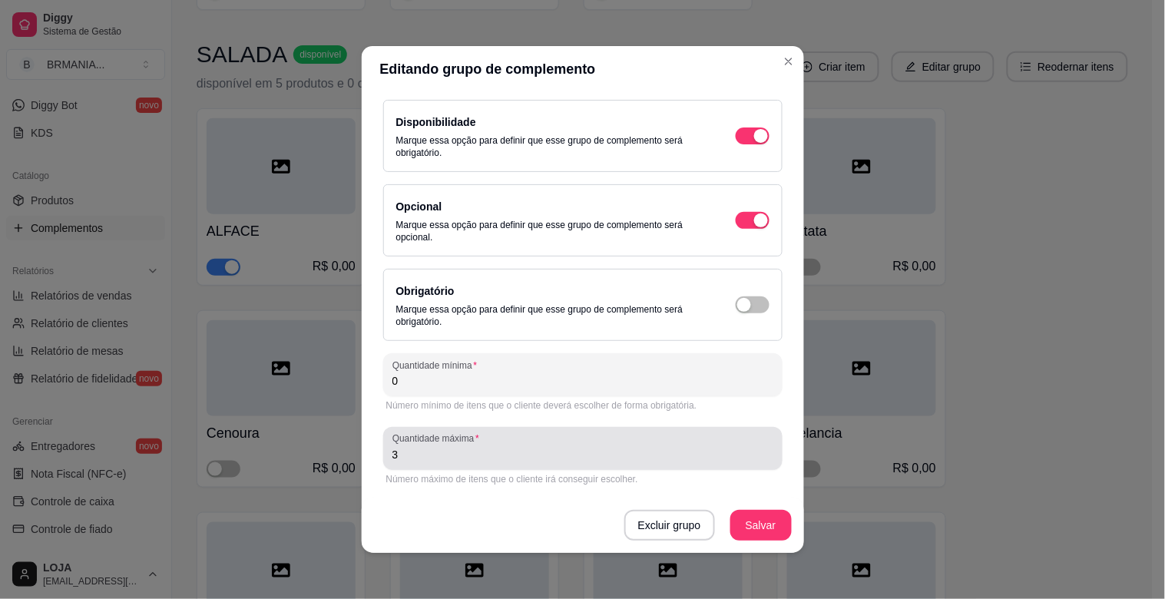
click at [461, 453] on input "3" at bounding box center [583, 454] width 381 height 15
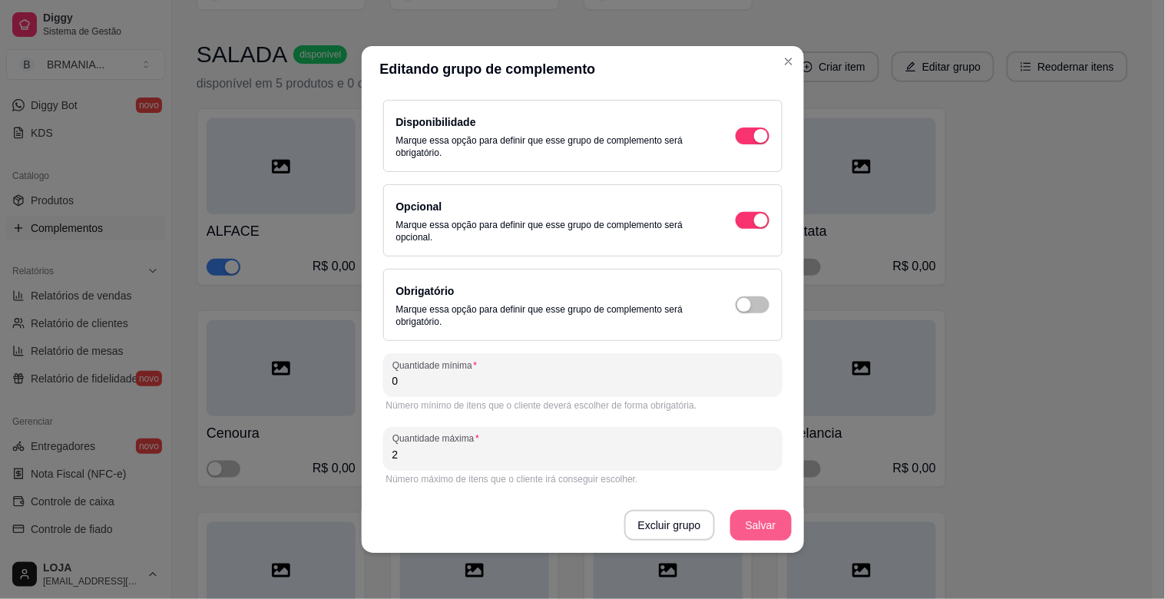
type input "2"
click at [750, 522] on button "Salvar" at bounding box center [761, 526] width 60 height 30
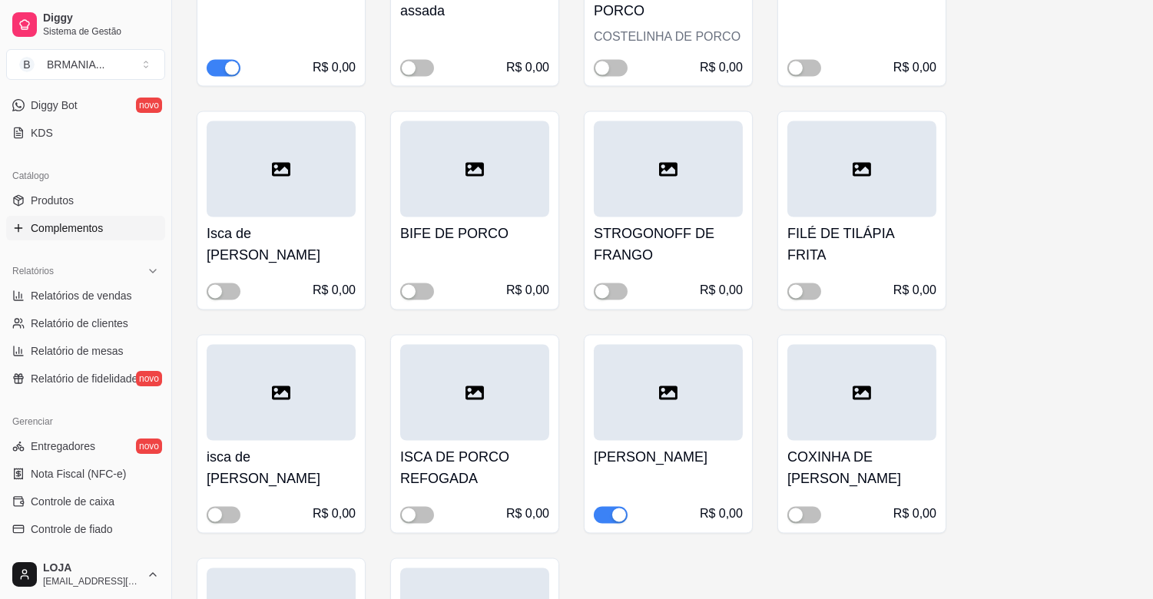
scroll to position [4961, 0]
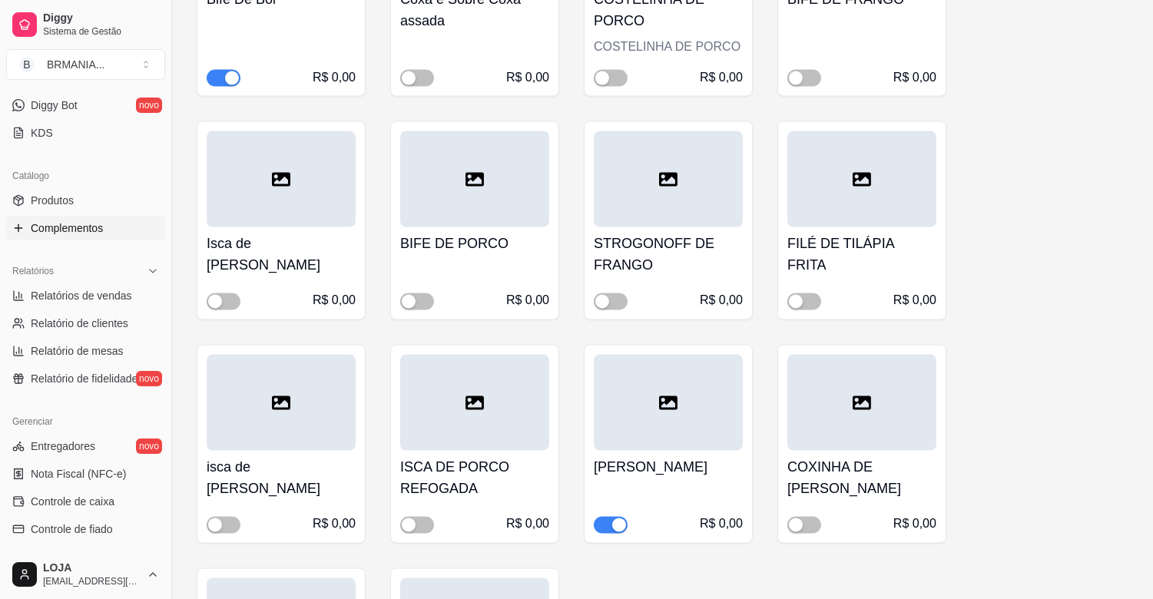
click at [626, 517] on span "button" at bounding box center [611, 525] width 34 height 17
click at [616, 293] on span "button" at bounding box center [611, 301] width 34 height 17
